Goal: Find specific page/section: Locate a particular part of the current website

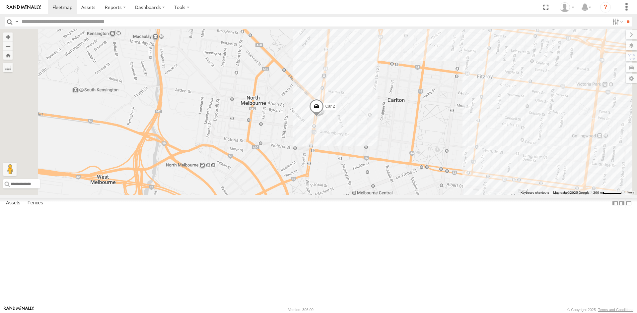
drag, startPoint x: 444, startPoint y: 224, endPoint x: 431, endPoint y: 200, distance: 27.1
click at [431, 195] on div "Car 2" at bounding box center [318, 112] width 637 height 166
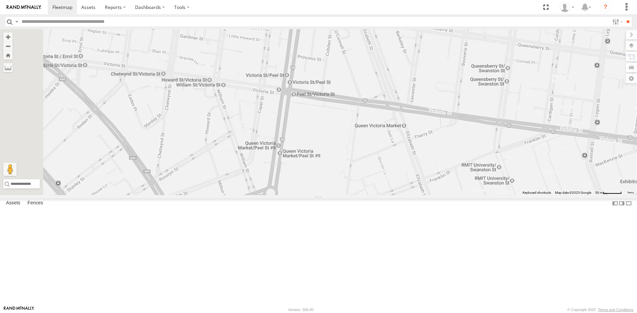
drag, startPoint x: 396, startPoint y: 279, endPoint x: 402, endPoint y: 204, distance: 75.2
click at [402, 195] on div "Car 2" at bounding box center [318, 112] width 637 height 166
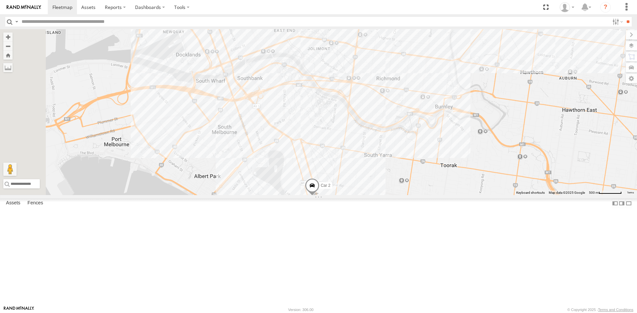
drag, startPoint x: 313, startPoint y: 104, endPoint x: 364, endPoint y: 199, distance: 107.1
click at [367, 195] on div "Car 2" at bounding box center [318, 112] width 637 height 166
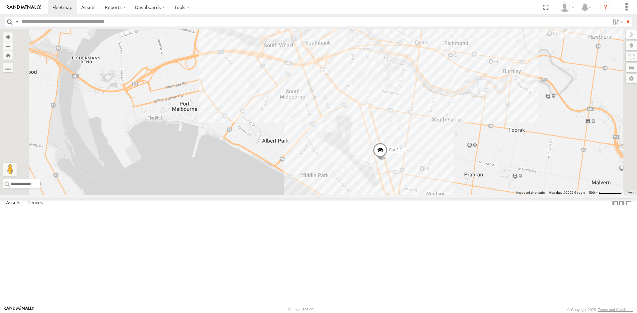
drag, startPoint x: 312, startPoint y: 161, endPoint x: 327, endPoint y: 113, distance: 50.0
click at [327, 113] on div "Car 2" at bounding box center [318, 112] width 637 height 166
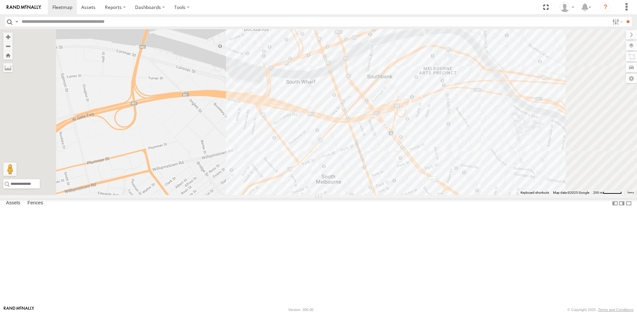
drag, startPoint x: 359, startPoint y: 77, endPoint x: 351, endPoint y: 127, distance: 51.1
click at [351, 127] on div "Car 2" at bounding box center [318, 112] width 637 height 166
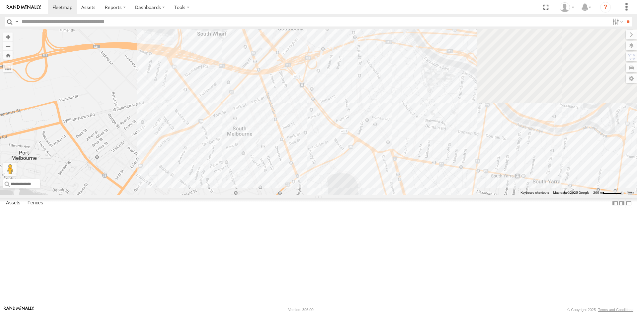
drag, startPoint x: 323, startPoint y: 69, endPoint x: 460, endPoint y: 285, distance: 255.9
click at [460, 195] on div "Car 2" at bounding box center [318, 112] width 637 height 166
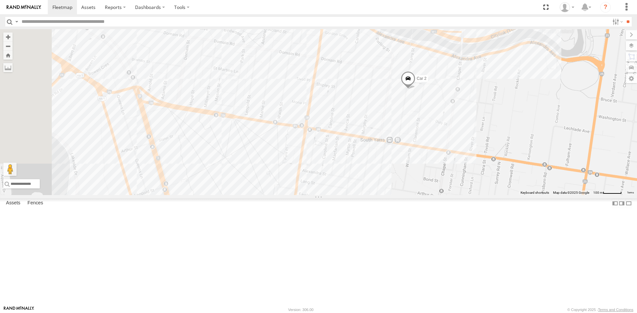
drag, startPoint x: 363, startPoint y: 196, endPoint x: 468, endPoint y: 166, distance: 109.1
click at [469, 167] on div "Car 2" at bounding box center [318, 112] width 637 height 166
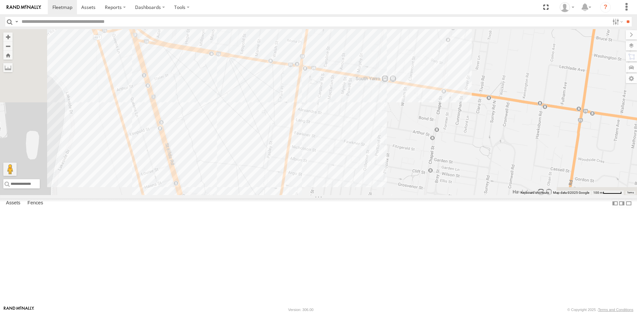
drag, startPoint x: 419, startPoint y: 249, endPoint x: 416, endPoint y: 188, distance: 60.8
click at [416, 188] on div "Car 2" at bounding box center [318, 112] width 637 height 166
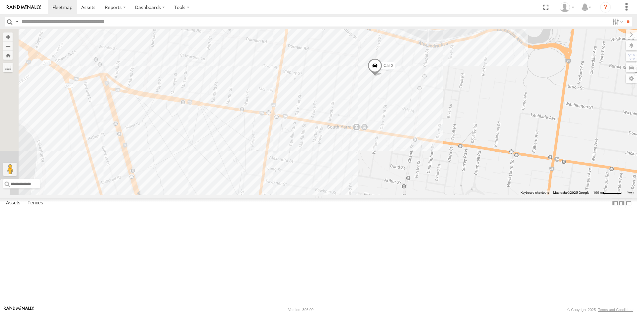
drag, startPoint x: 506, startPoint y: 128, endPoint x: 477, endPoint y: 176, distance: 56.5
click at [477, 176] on div "Car 2" at bounding box center [318, 112] width 637 height 166
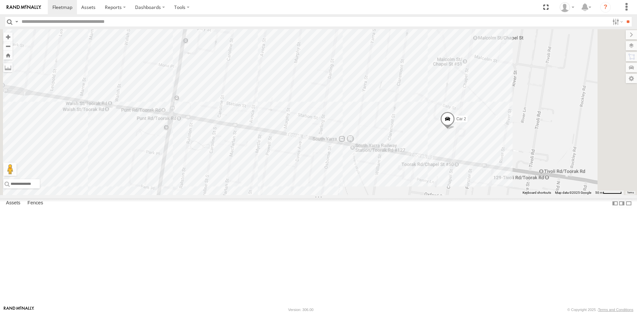
click at [0, 0] on div "Car 2 All Assets [GEOGRAPHIC_DATA] -37.83862 144.9957 Car 1 All Assets [GEOGRAP…" at bounding box center [0, 0] width 0 height 0
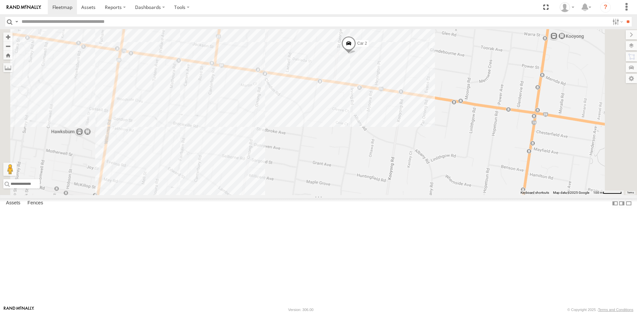
drag, startPoint x: 446, startPoint y: 121, endPoint x: 377, endPoint y: 108, distance: 70.4
click at [377, 108] on div "Car 2" at bounding box center [318, 112] width 637 height 166
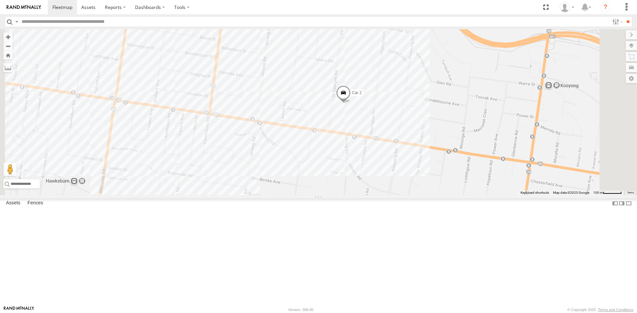
drag, startPoint x: 410, startPoint y: 105, endPoint x: 405, endPoint y: 155, distance: 50.3
click at [405, 155] on div "Car 2" at bounding box center [318, 112] width 637 height 166
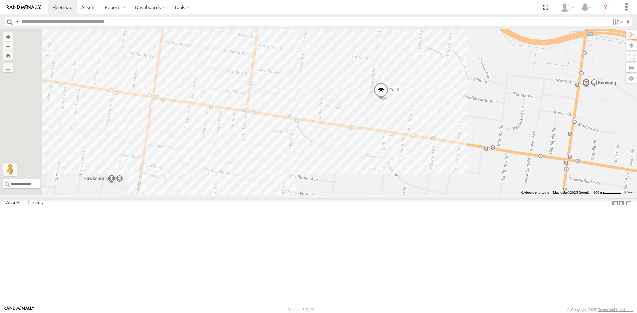
drag, startPoint x: 416, startPoint y: 213, endPoint x: 438, endPoint y: 210, distance: 22.5
click at [438, 195] on div "Car 2" at bounding box center [318, 112] width 637 height 166
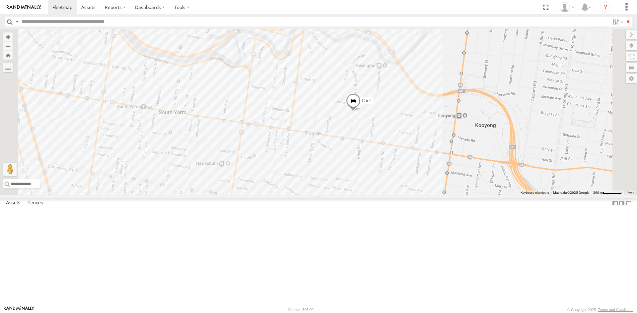
drag, startPoint x: 380, startPoint y: 107, endPoint x: 382, endPoint y: 141, distance: 33.9
click at [382, 141] on div "Car 2" at bounding box center [318, 112] width 637 height 166
